Goal: Communication & Community: Connect with others

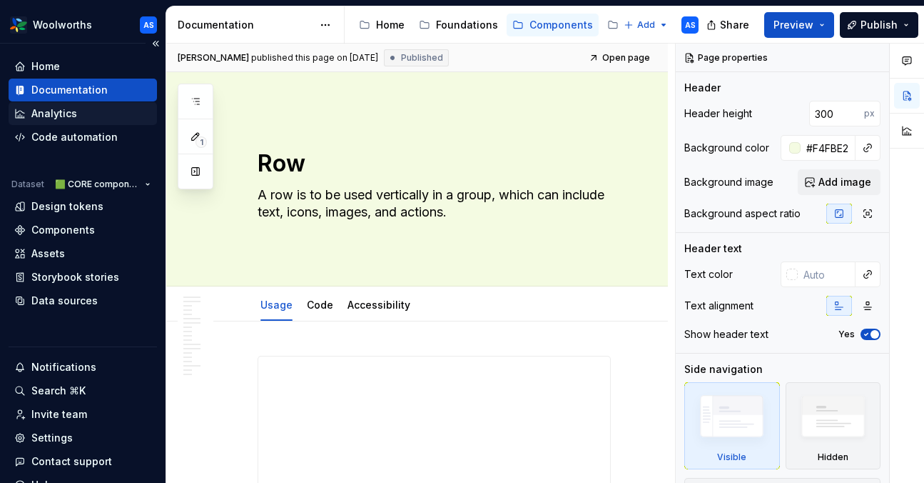
type textarea "*"
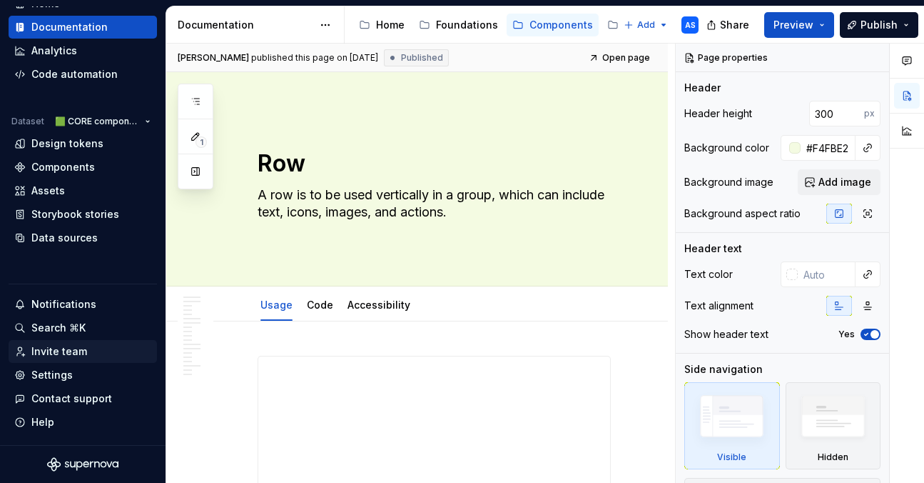
click at [77, 350] on div "Invite team" at bounding box center [59, 351] width 56 height 14
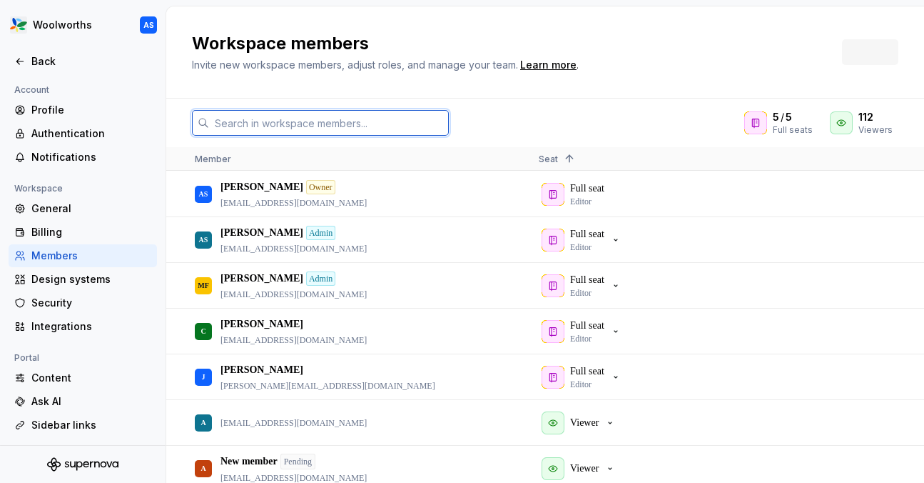
click at [323, 118] on input "text" at bounding box center [329, 123] width 240 height 26
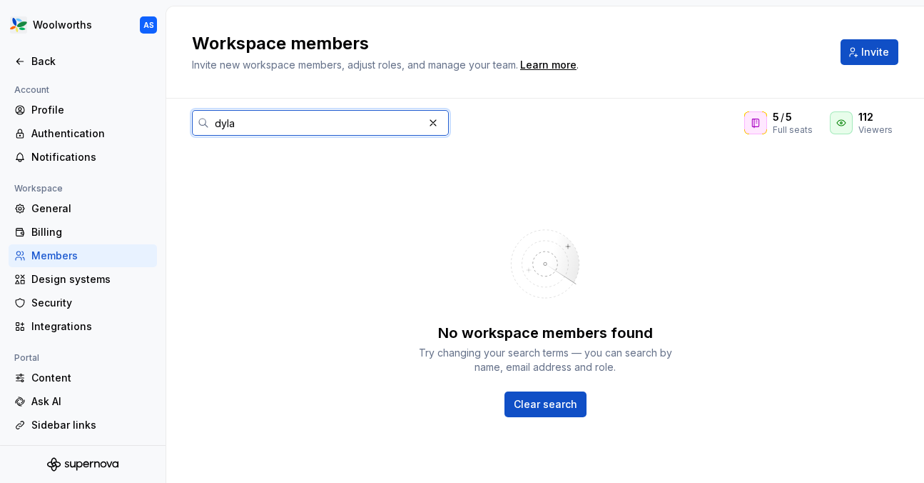
type input "dyl"
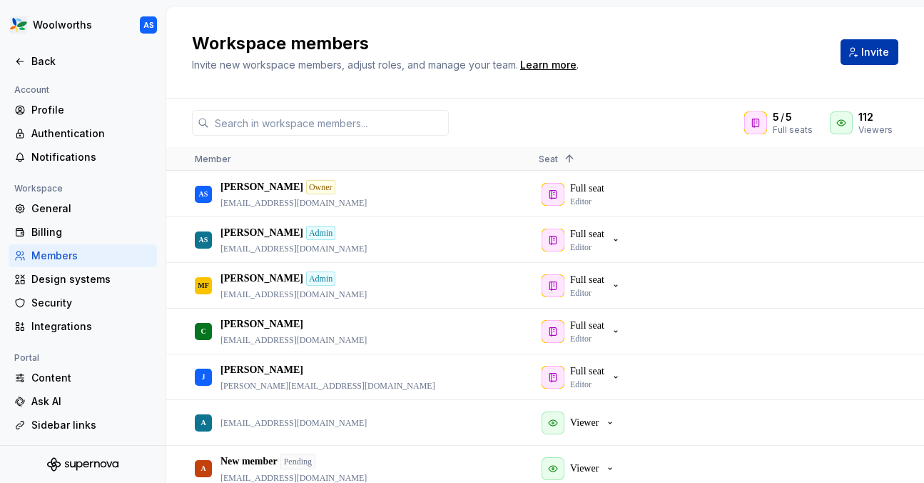
click at [882, 51] on span "Invite" at bounding box center [876, 52] width 28 height 14
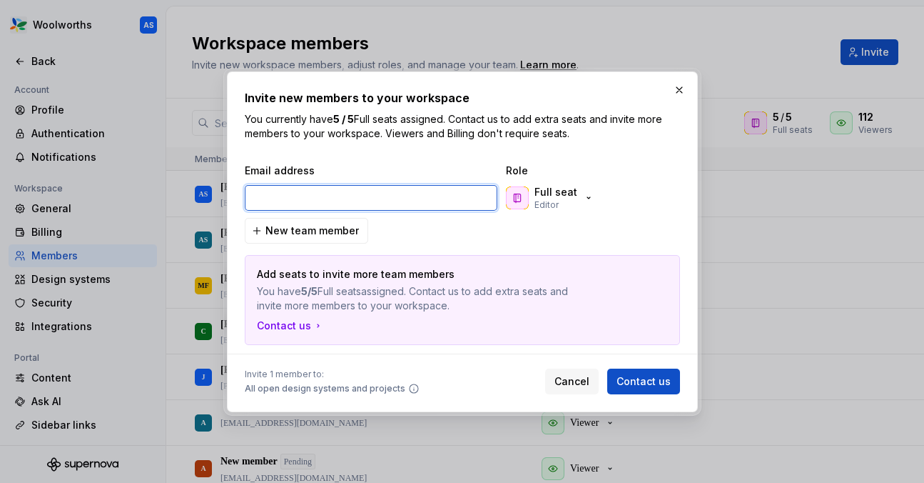
paste input "[EMAIL_ADDRESS][DOMAIN_NAME]"
type input "[EMAIL_ADDRESS][DOMAIN_NAME]"
click at [568, 198] on p "Full seat" at bounding box center [556, 192] width 43 height 14
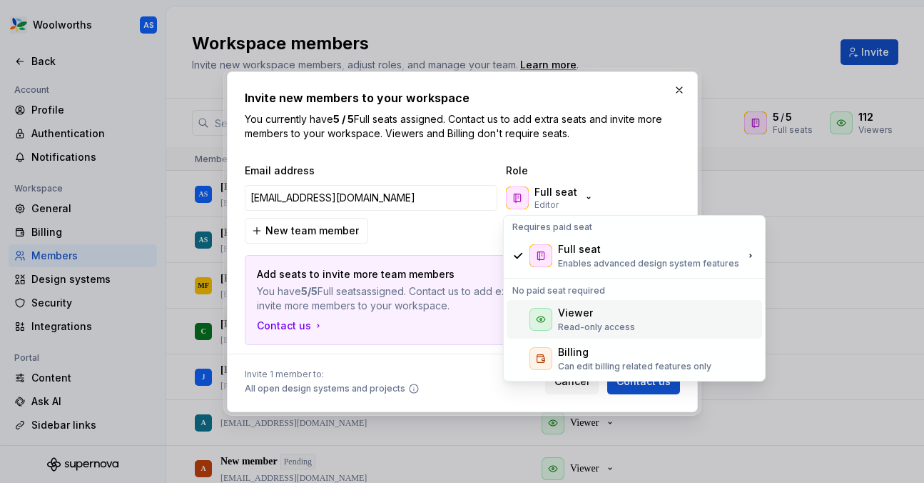
click at [583, 320] on div "Viewer Read-only access" at bounding box center [596, 319] width 77 height 27
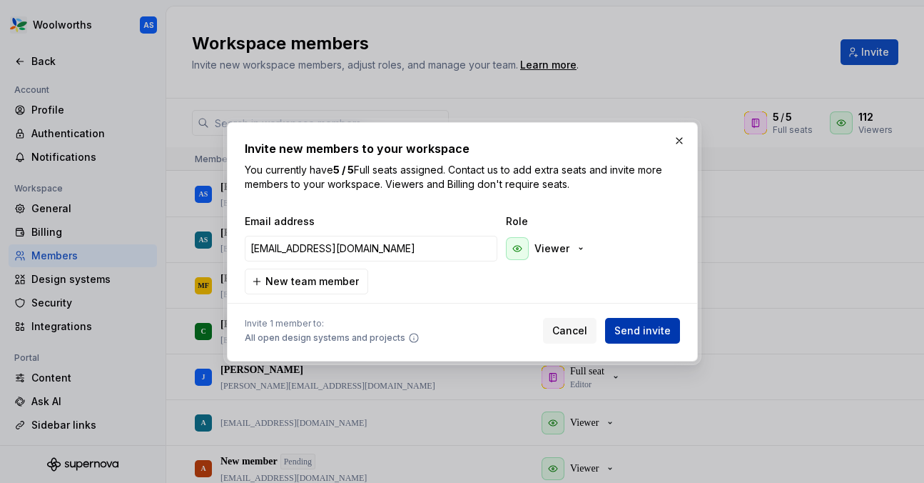
click at [655, 333] on span "Send invite" at bounding box center [643, 330] width 56 height 14
